Goal: Information Seeking & Learning: Learn about a topic

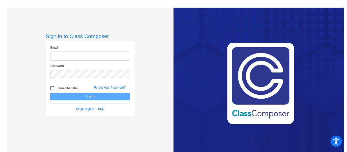
type input "[EMAIL_ADDRESS][DOMAIN_NAME]"
click at [52, 88] on div at bounding box center [52, 88] width 4 height 4
click at [52, 90] on input "Remember Me?" at bounding box center [52, 90] width 0 height 0
checkbox input "true"
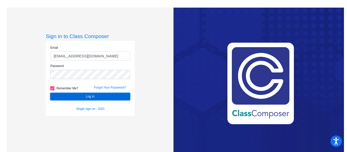
click at [67, 96] on button "Log In" at bounding box center [90, 96] width 80 height 7
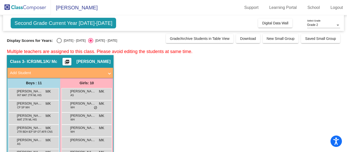
click at [57, 41] on div "Select an option" at bounding box center [59, 40] width 5 height 5
click at [59, 43] on input "[DATE] - [DATE]" at bounding box center [59, 43] width 0 height 0
radio input "true"
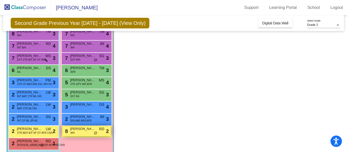
scroll to position [78, 0]
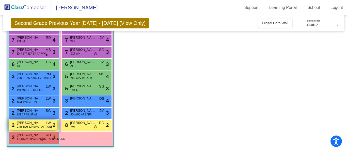
click at [43, 124] on div "2 [PERSON_NAME] 2TR BEH IEP SP OT AFR CNS LW lock do_not_disturb_alt 2" at bounding box center [33, 125] width 49 height 10
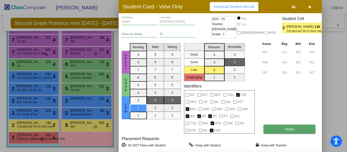
click at [280, 130] on button "Notes" at bounding box center [289, 129] width 52 height 9
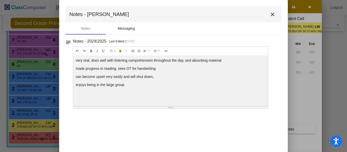
click at [128, 26] on div "Messaging" at bounding box center [126, 28] width 17 height 5
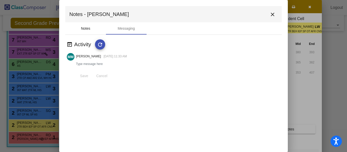
click at [88, 25] on div "Notes" at bounding box center [85, 28] width 41 height 12
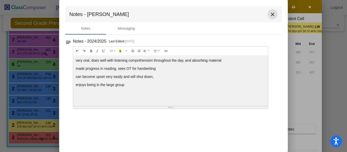
click at [273, 14] on mat-icon "close" at bounding box center [273, 14] width 6 height 6
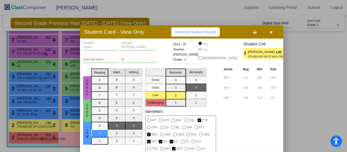
drag, startPoint x: 197, startPoint y: 9, endPoint x: 159, endPoint y: 35, distance: 46.2
click at [159, 35] on div "Student Card - View Only Historical Student Record" at bounding box center [181, 31] width 203 height 13
click at [272, 32] on icon "button" at bounding box center [271, 32] width 3 height 4
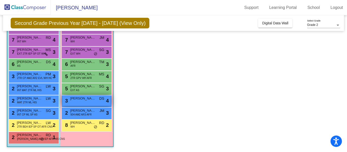
click at [91, 101] on span "[PERSON_NAME]" at bounding box center [82, 98] width 25 height 5
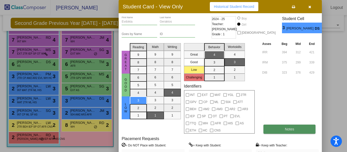
click at [272, 130] on button "Notes" at bounding box center [289, 129] width 52 height 9
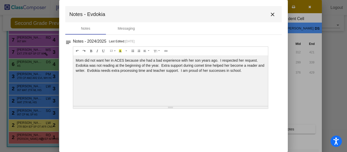
click at [273, 14] on mat-icon "close" at bounding box center [273, 14] width 6 height 6
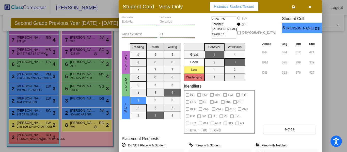
click at [100, 89] on div at bounding box center [173, 76] width 347 height 152
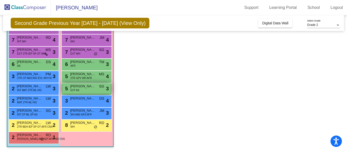
click at [99, 88] on div "5 [PERSON_NAME] EXT AS SG lock do_not_disturb_alt 3" at bounding box center [86, 88] width 49 height 10
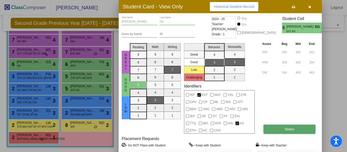
click at [302, 127] on button "Notes" at bounding box center [289, 129] width 52 height 9
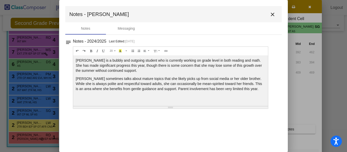
click at [274, 11] on mat-icon "close" at bounding box center [273, 14] width 6 height 6
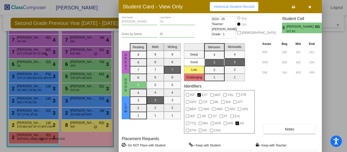
click at [91, 112] on div at bounding box center [173, 76] width 347 height 152
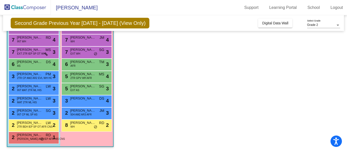
click at [91, 112] on span "[PERSON_NAME] [PERSON_NAME]" at bounding box center [82, 110] width 25 height 5
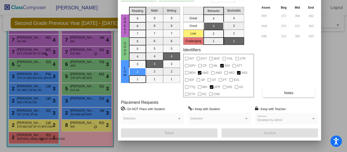
drag, startPoint x: 197, startPoint y: 9, endPoint x: 196, endPoint y: -27, distance: 36.3
click at [196, 0] on html "Accessibility Screen-Reader Guide, Feedback, and Issue Reporting | New window […" at bounding box center [173, 76] width 347 height 152
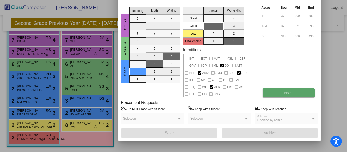
click at [276, 94] on button "Notes" at bounding box center [289, 92] width 52 height 9
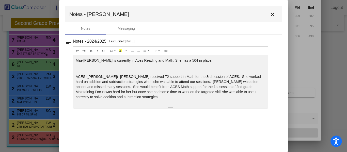
click at [272, 15] on mat-icon "close" at bounding box center [273, 14] width 6 height 6
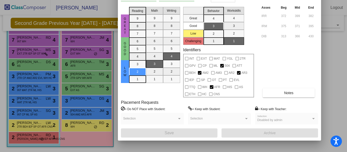
drag, startPoint x: 301, startPoint y: 73, endPoint x: 302, endPoint y: 75, distance: 2.8
click at [302, 75] on div "Asses Beg Mid End IRR 372 399 382 IRM 375 371 395 DIB 313 366 430 Notes" at bounding box center [289, 51] width 58 height 93
